Goal: Information Seeking & Learning: Check status

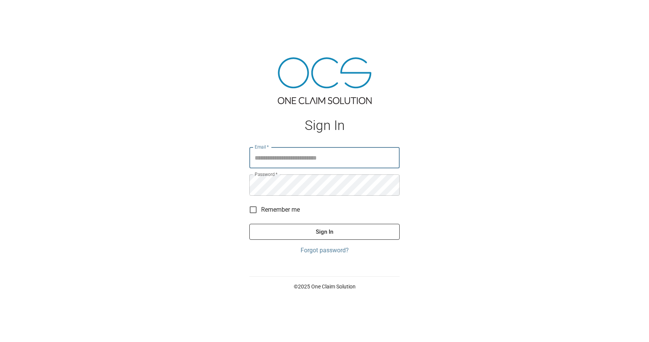
type input "**********"
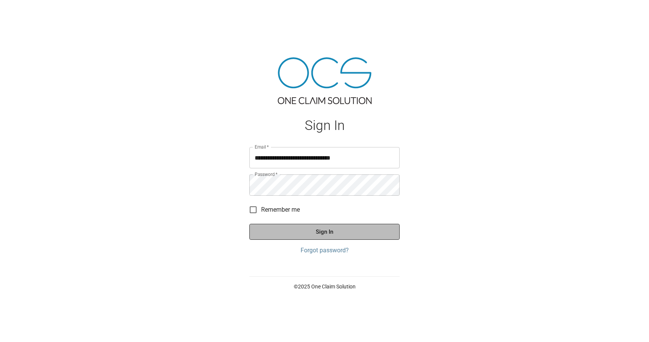
click at [289, 229] on button "Sign In" at bounding box center [325, 232] width 150 height 16
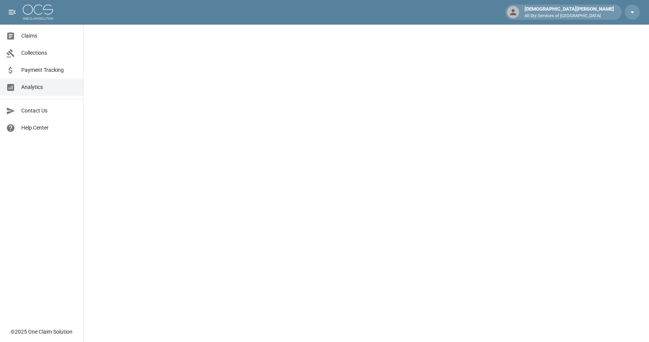
click at [37, 33] on span "Claims" at bounding box center [49, 36] width 56 height 8
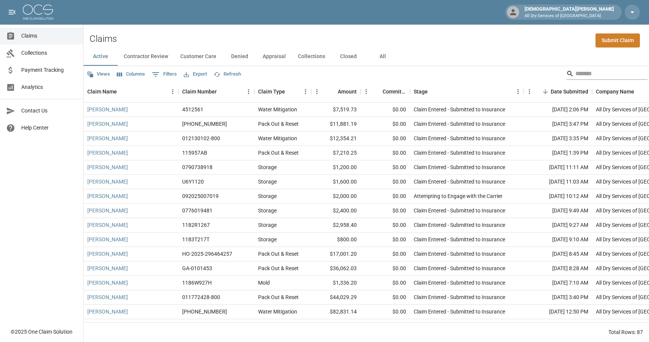
click at [585, 76] on input "Search" at bounding box center [606, 74] width 61 height 12
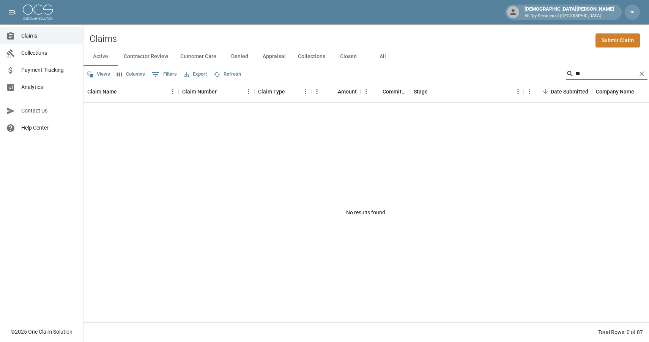
type input "*"
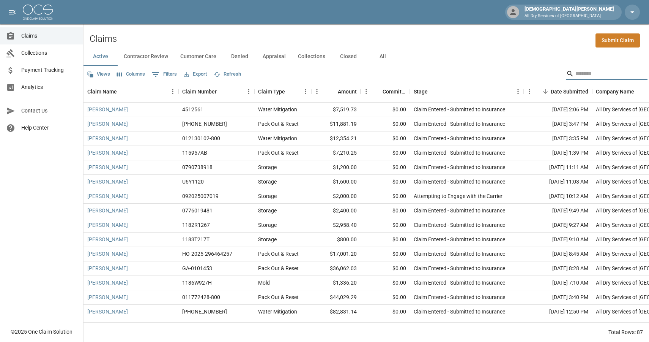
type input "*"
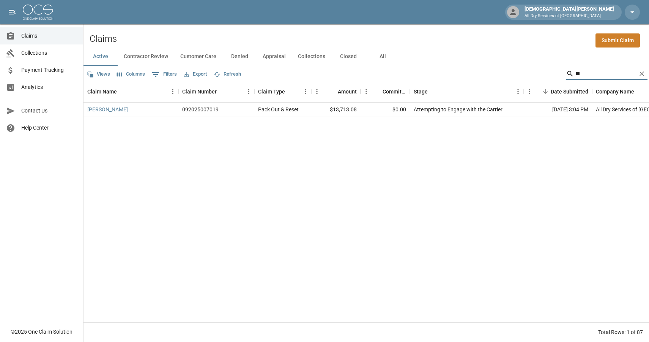
type input "*"
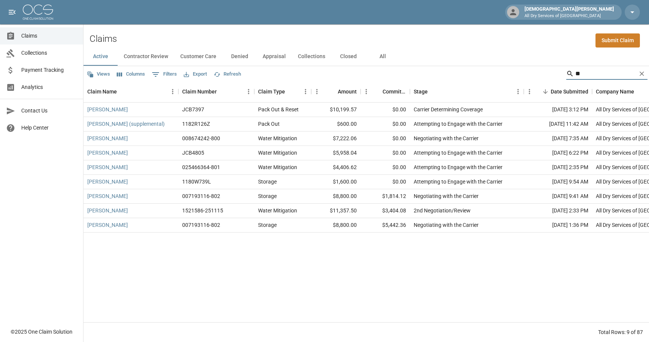
type input "*"
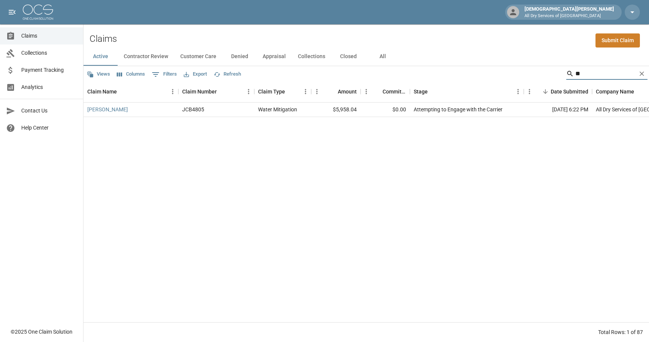
type input "*"
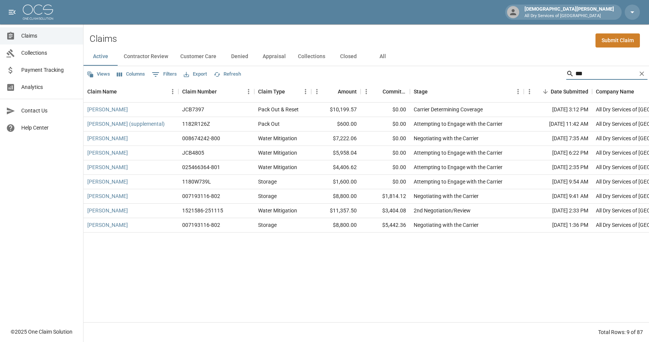
type input "****"
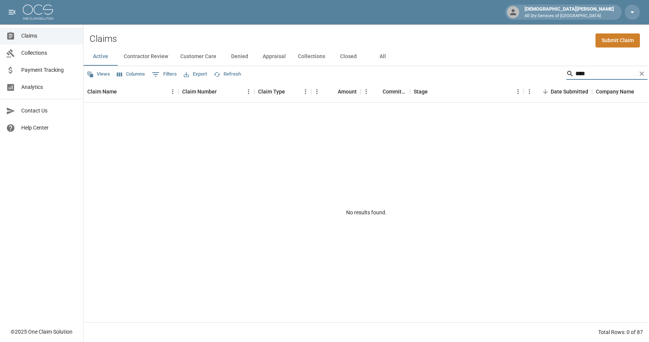
drag, startPoint x: 593, startPoint y: 74, endPoint x: 528, endPoint y: 67, distance: 65.0
click at [528, 67] on div "Views Columns 0 Filters Export Refresh ****" at bounding box center [367, 73] width 566 height 15
type input "*"
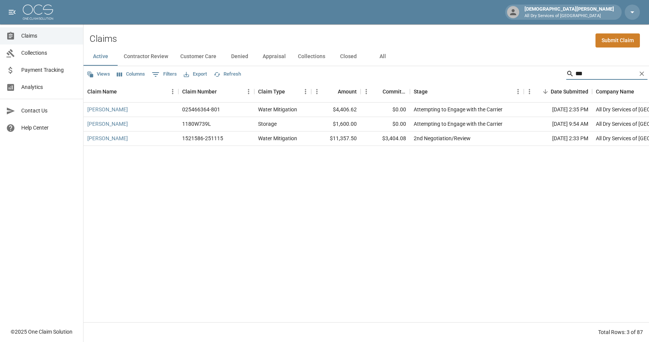
type input "***"
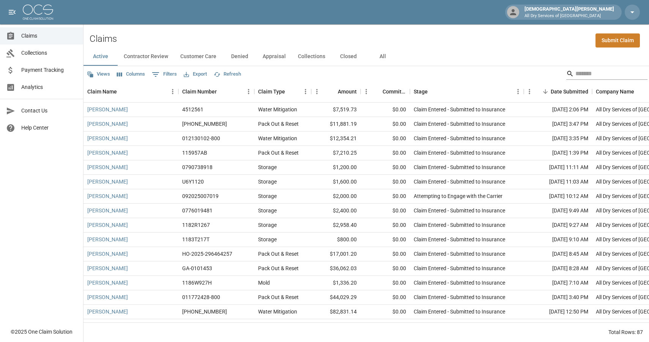
click at [586, 73] on input "Search" at bounding box center [606, 74] width 61 height 12
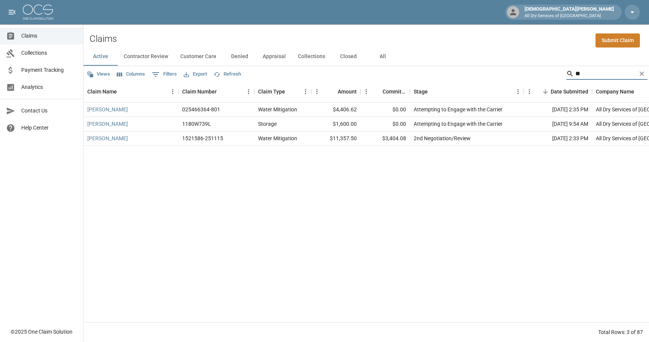
type input "*"
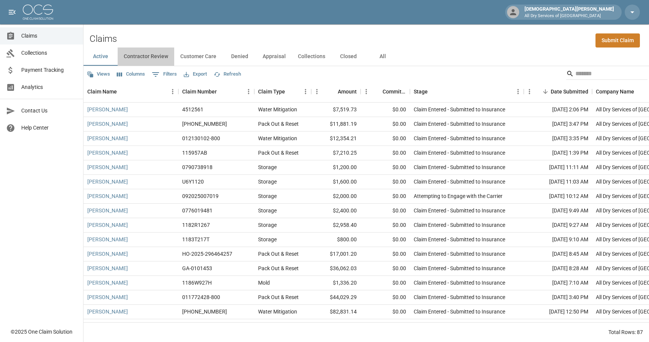
click at [155, 58] on button "Contractor Review" at bounding box center [146, 56] width 57 height 18
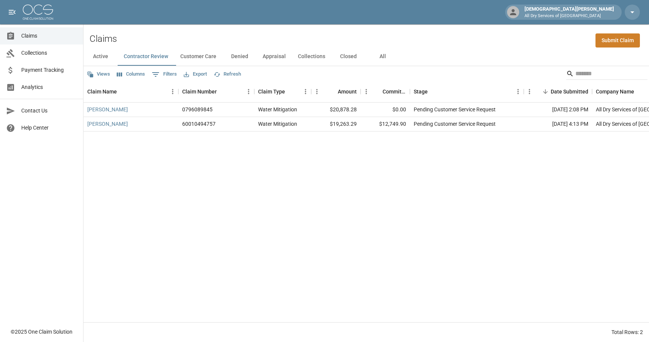
click at [351, 58] on button "Closed" at bounding box center [349, 56] width 34 height 18
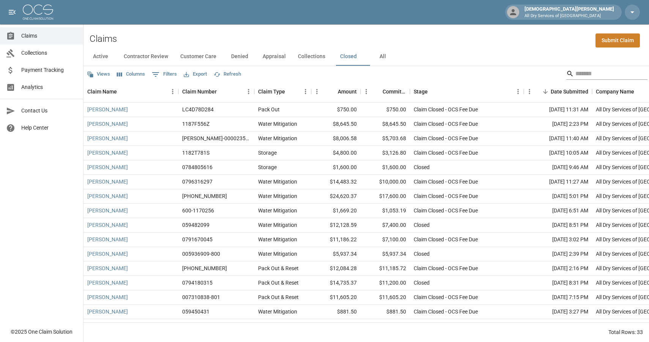
click at [598, 71] on input "Search" at bounding box center [606, 74] width 61 height 12
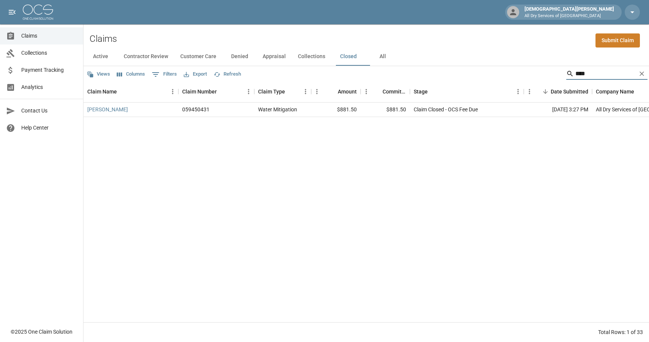
type input "****"
click at [504, 107] on div "Claim Closed - OCS Fee Due" at bounding box center [467, 110] width 114 height 14
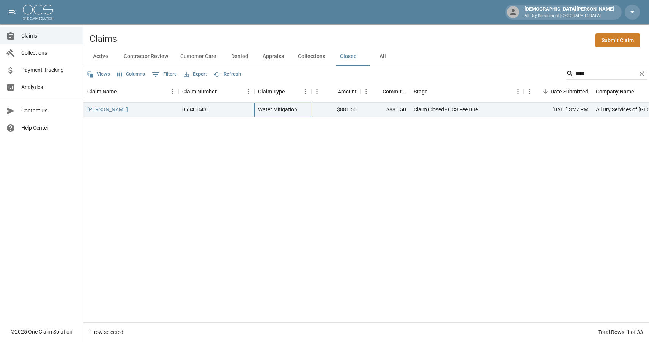
click at [291, 109] on div "Water Mitigation" at bounding box center [277, 110] width 39 height 8
click at [125, 110] on link "Brasuell, Britney" at bounding box center [107, 110] width 41 height 8
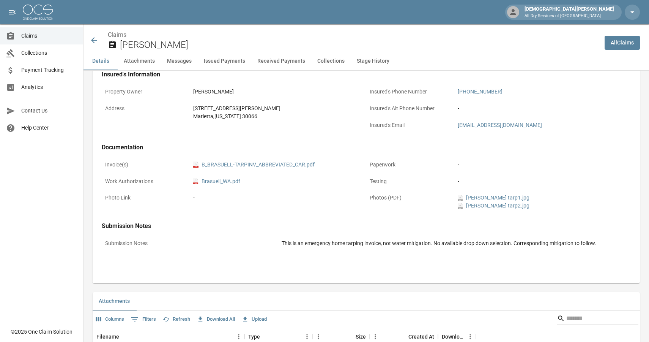
scroll to position [238, 0]
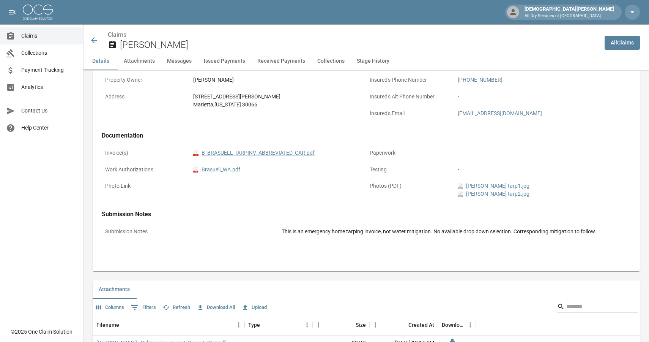
click at [245, 150] on link "pdf B_BRASUELL-TARPINV_ABBREVIATED_CAR.pdf" at bounding box center [254, 153] width 122 height 8
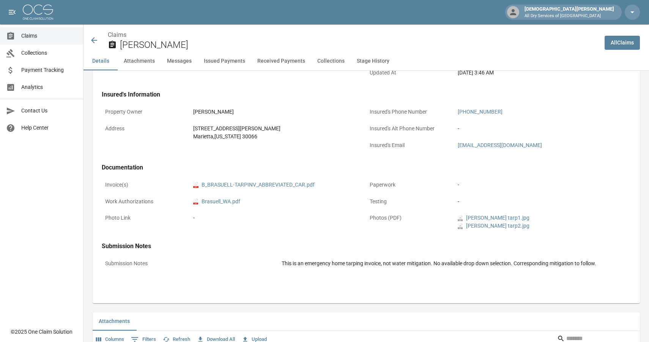
scroll to position [0, 0]
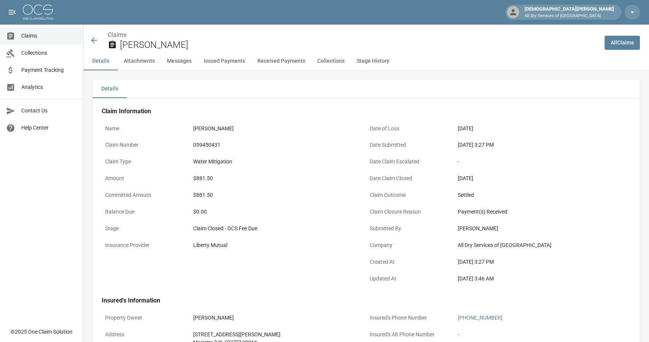
click at [246, 63] on button "Issued Payments" at bounding box center [225, 61] width 54 height 18
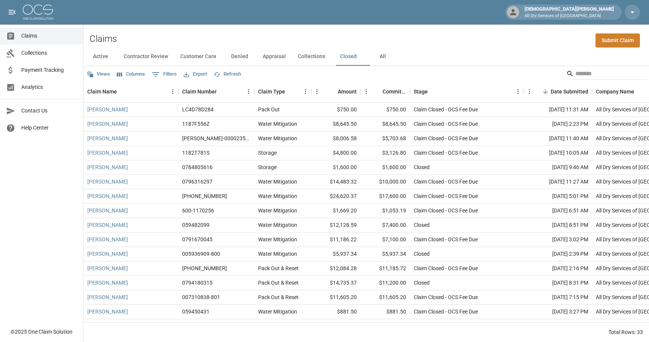
click at [382, 63] on button "All" at bounding box center [383, 56] width 34 height 18
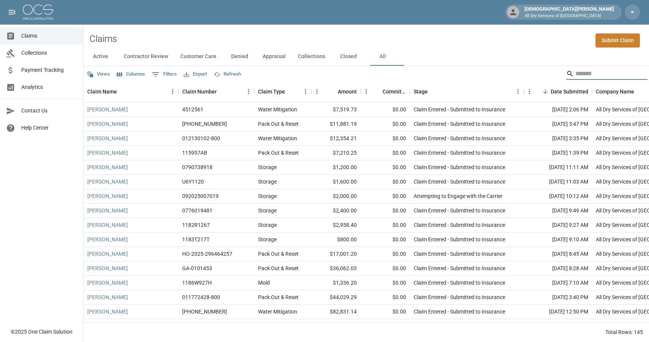
click at [581, 72] on input "Search" at bounding box center [606, 74] width 61 height 12
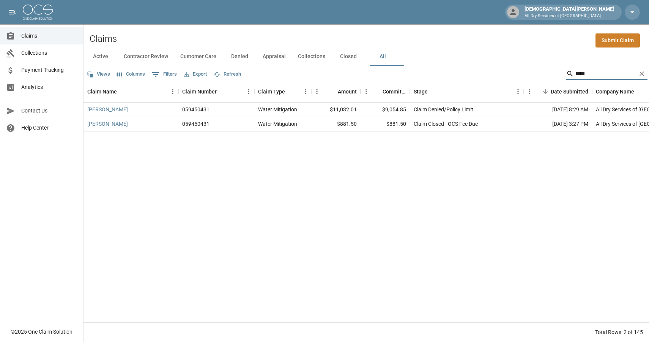
type input "****"
click at [125, 112] on link "Brasuell, Britney" at bounding box center [107, 110] width 41 height 8
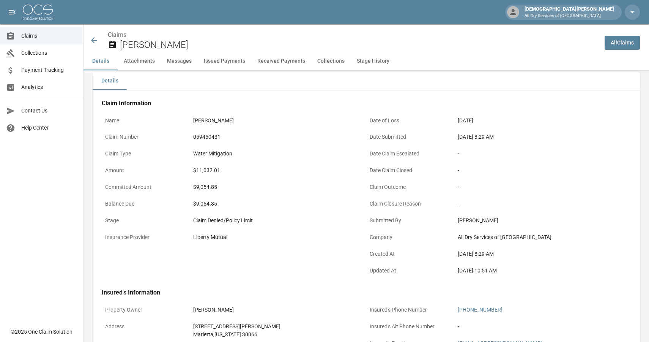
scroll to position [9, 0]
click at [33, 37] on span "Claims" at bounding box center [49, 36] width 56 height 8
